Goal: Find specific page/section: Find specific page/section

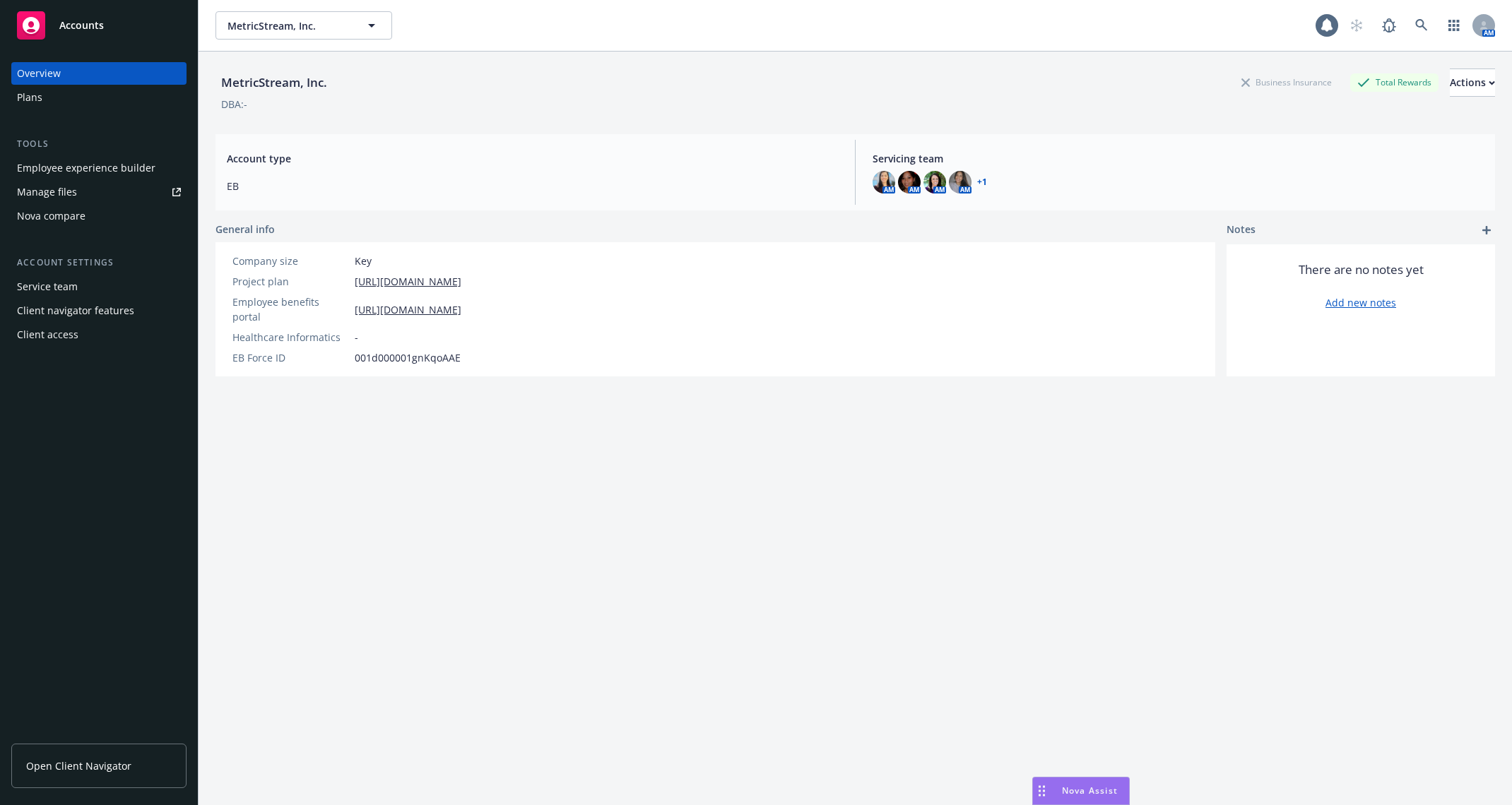
click at [87, 163] on div "Employee experience builder" at bounding box center [86, 168] width 138 height 23
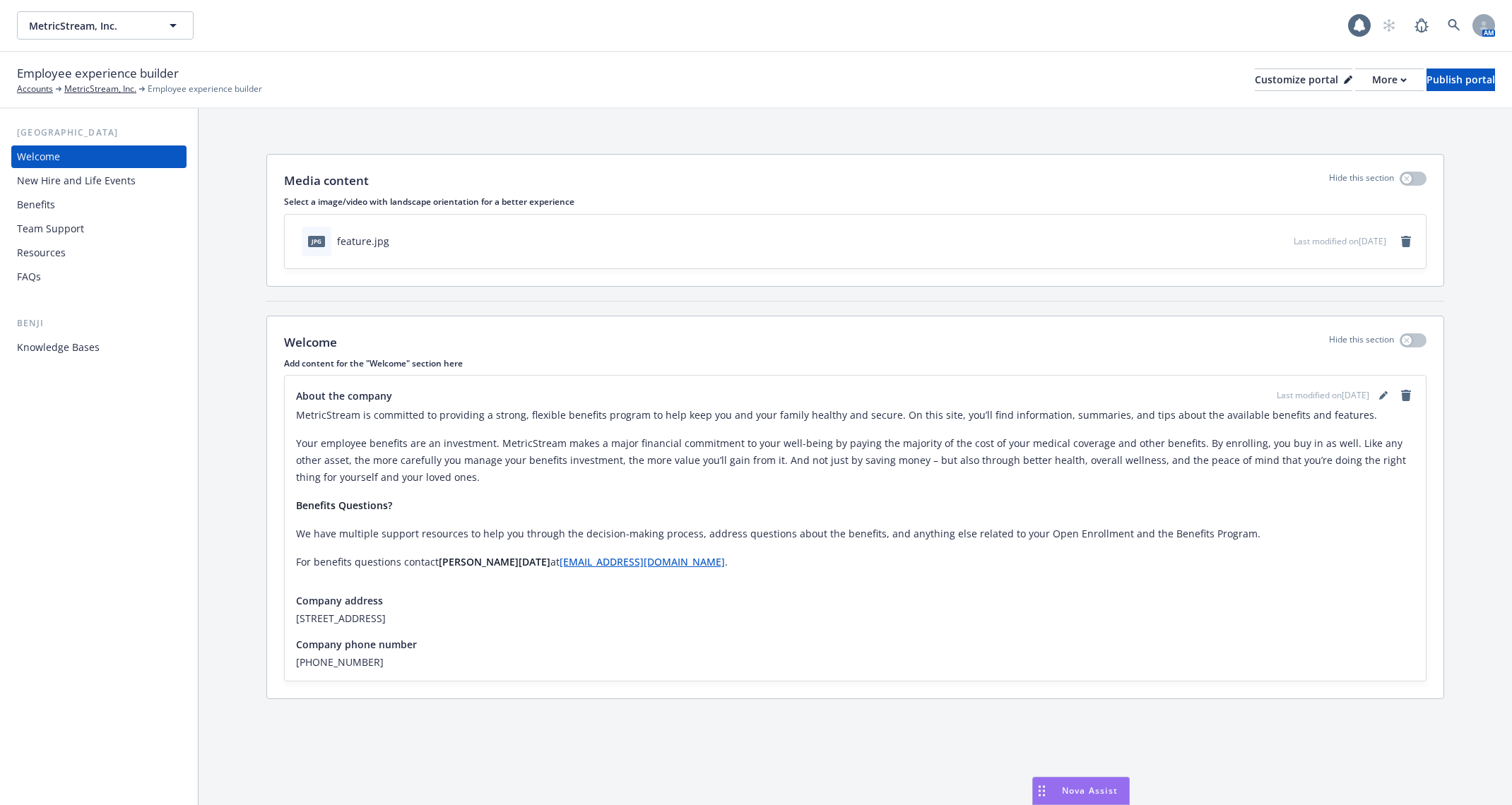
click at [79, 246] on div "Resources" at bounding box center [99, 253] width 164 height 23
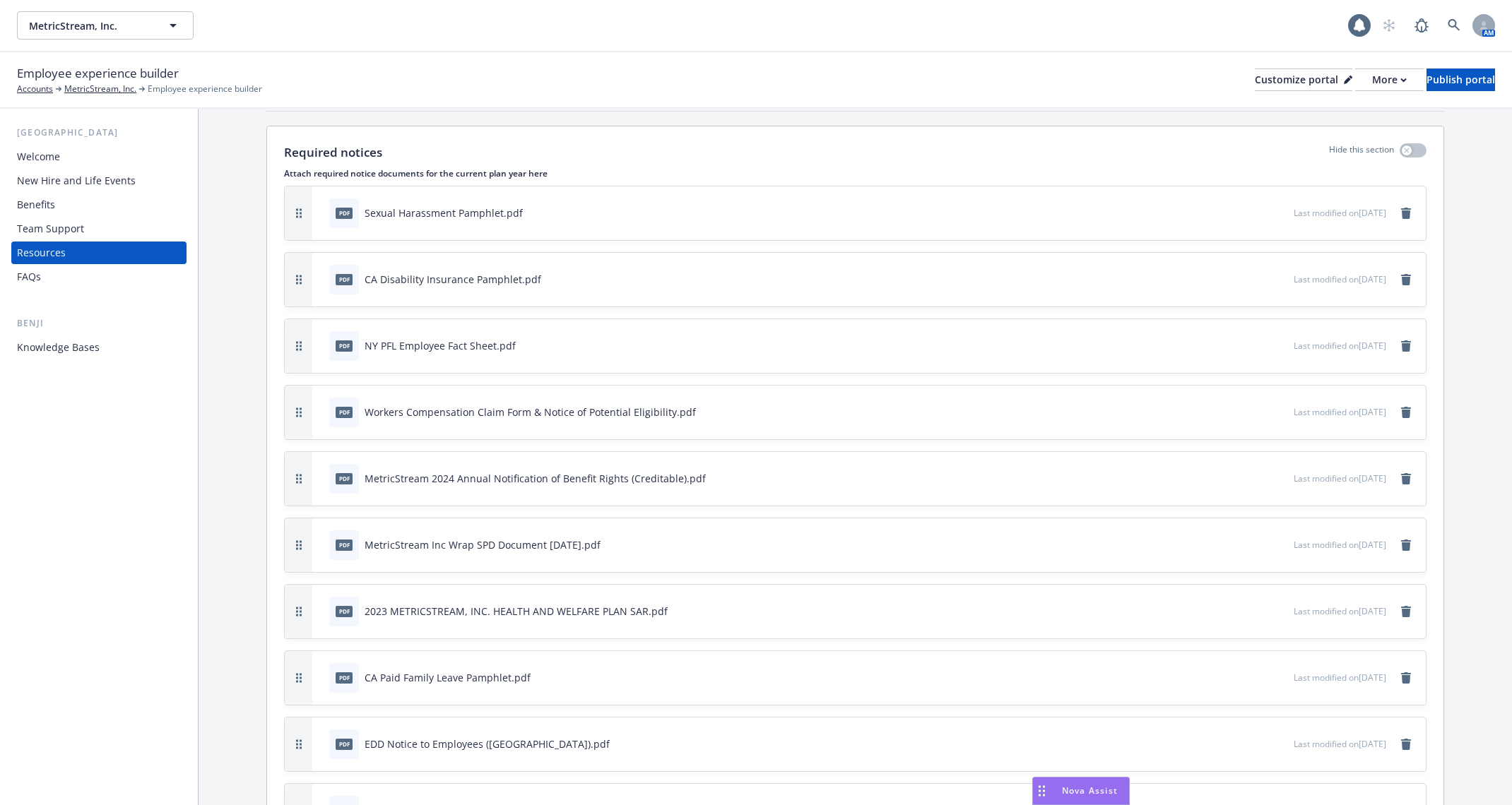
scroll to position [386, 0]
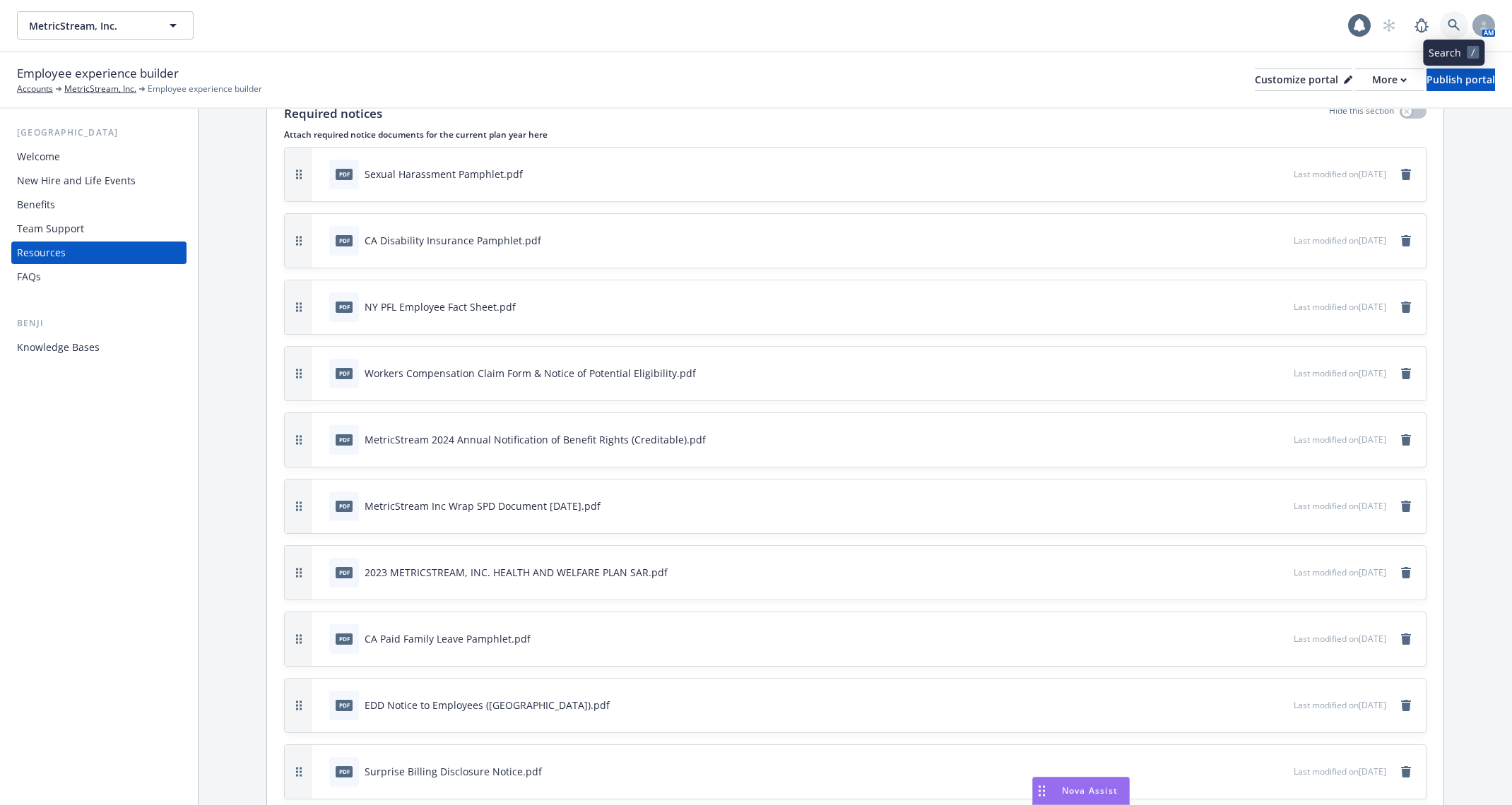
click at [1446, 24] on link at bounding box center [1454, 25] width 28 height 28
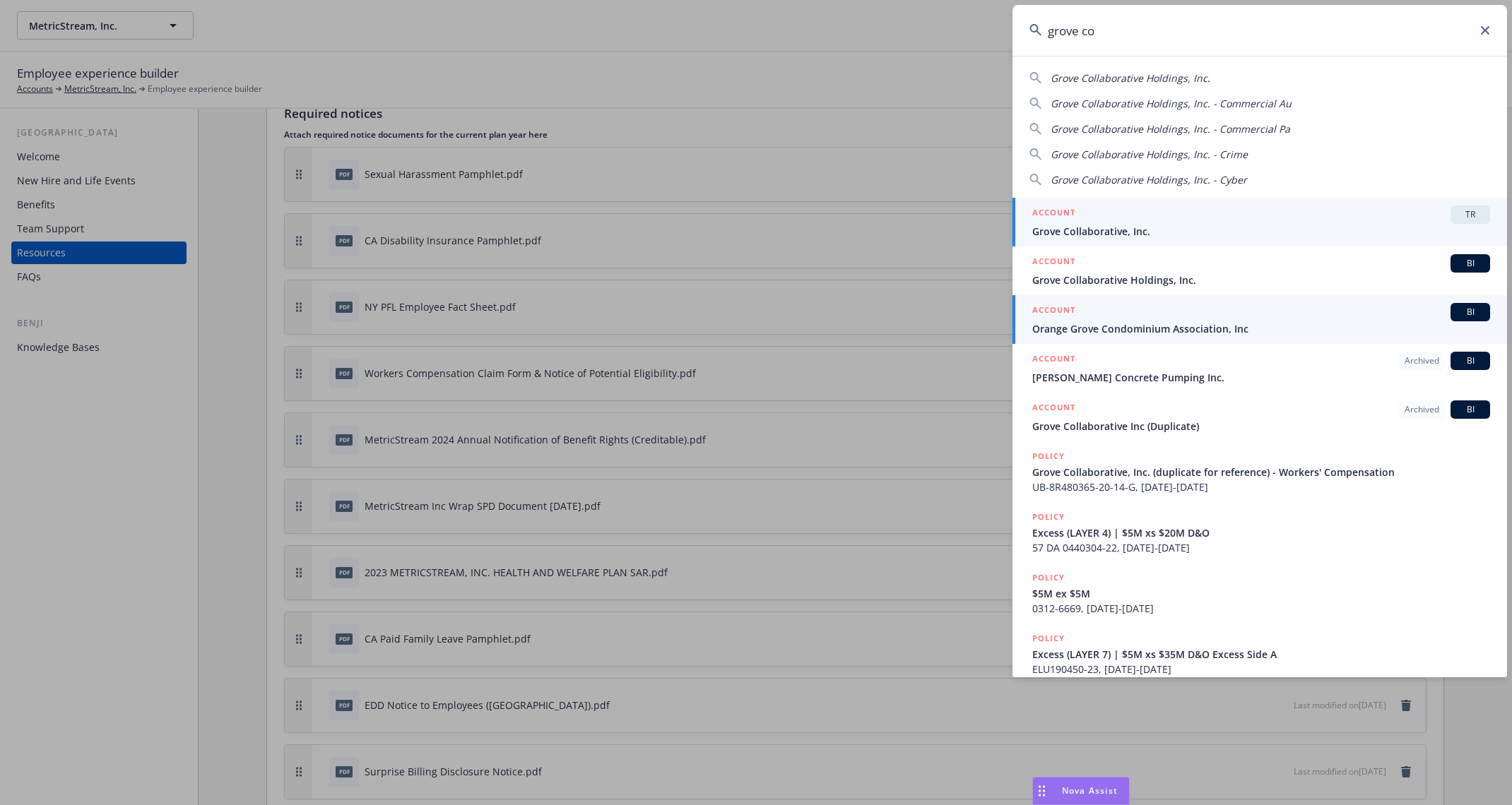
type input "grove co"
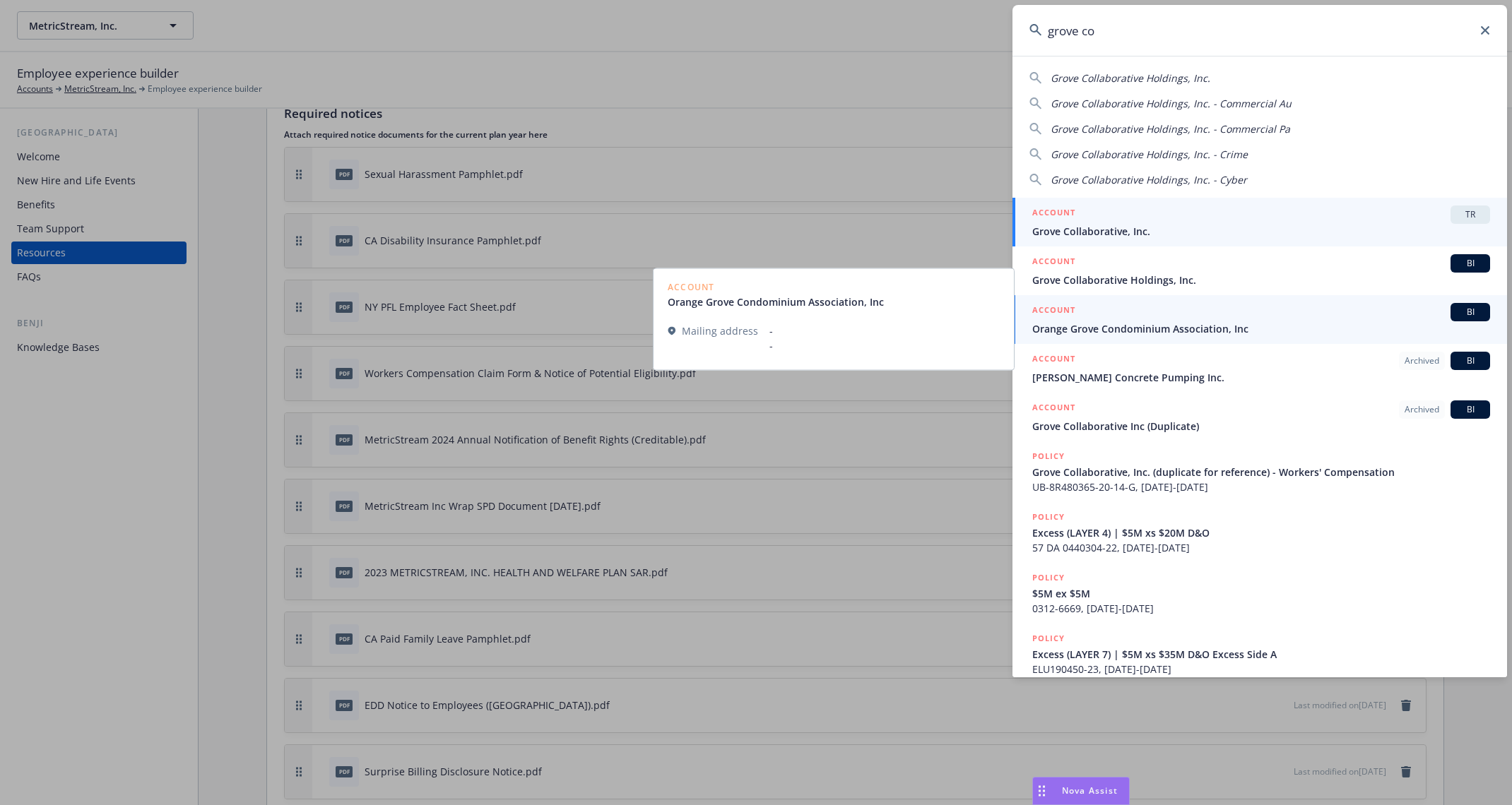
click at [1082, 230] on span "Grove Collaborative, Inc." at bounding box center [1261, 232] width 458 height 15
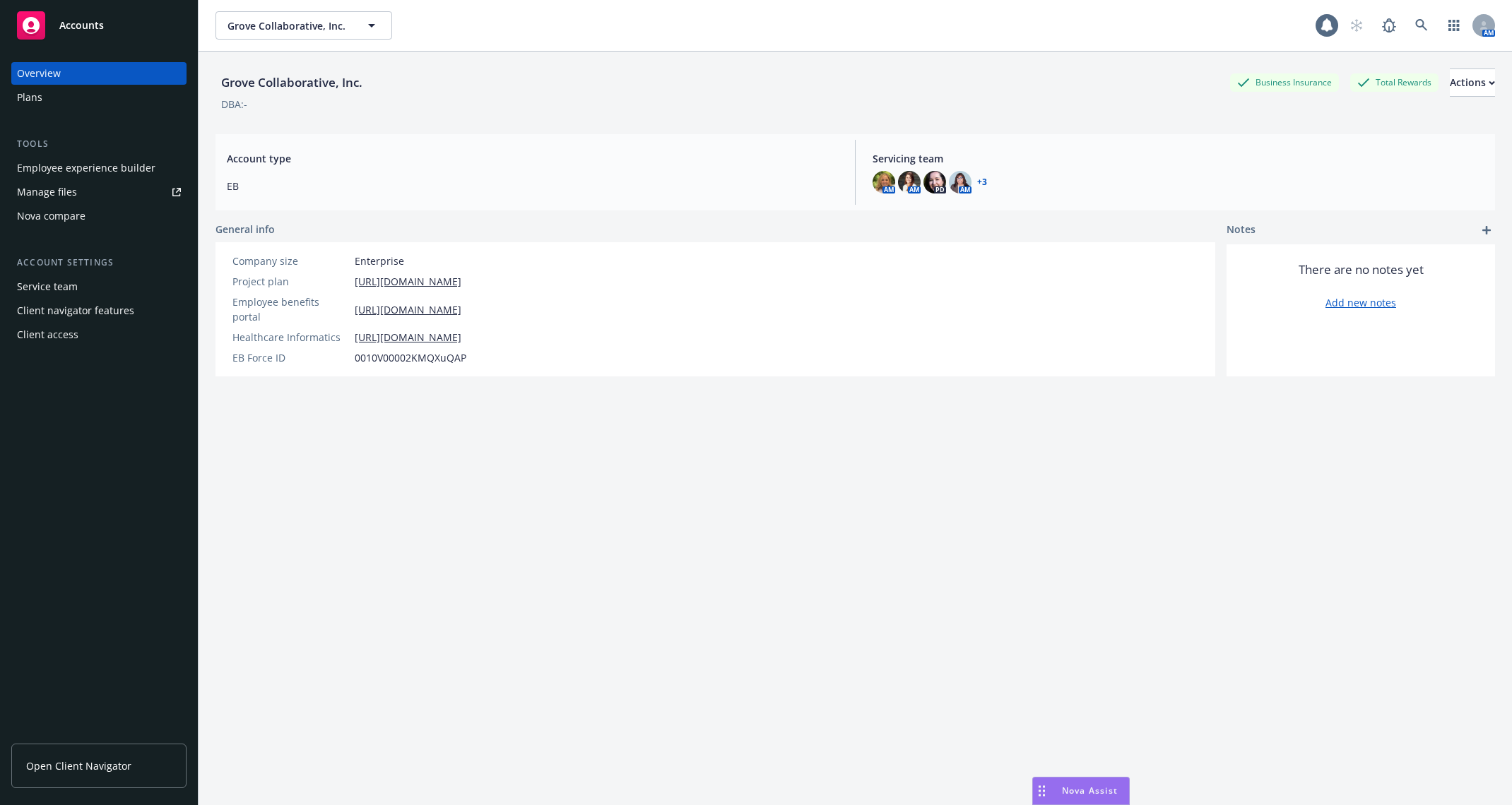
click at [121, 173] on div "Employee experience builder" at bounding box center [86, 168] width 138 height 23
